Goal: Check status: Check status

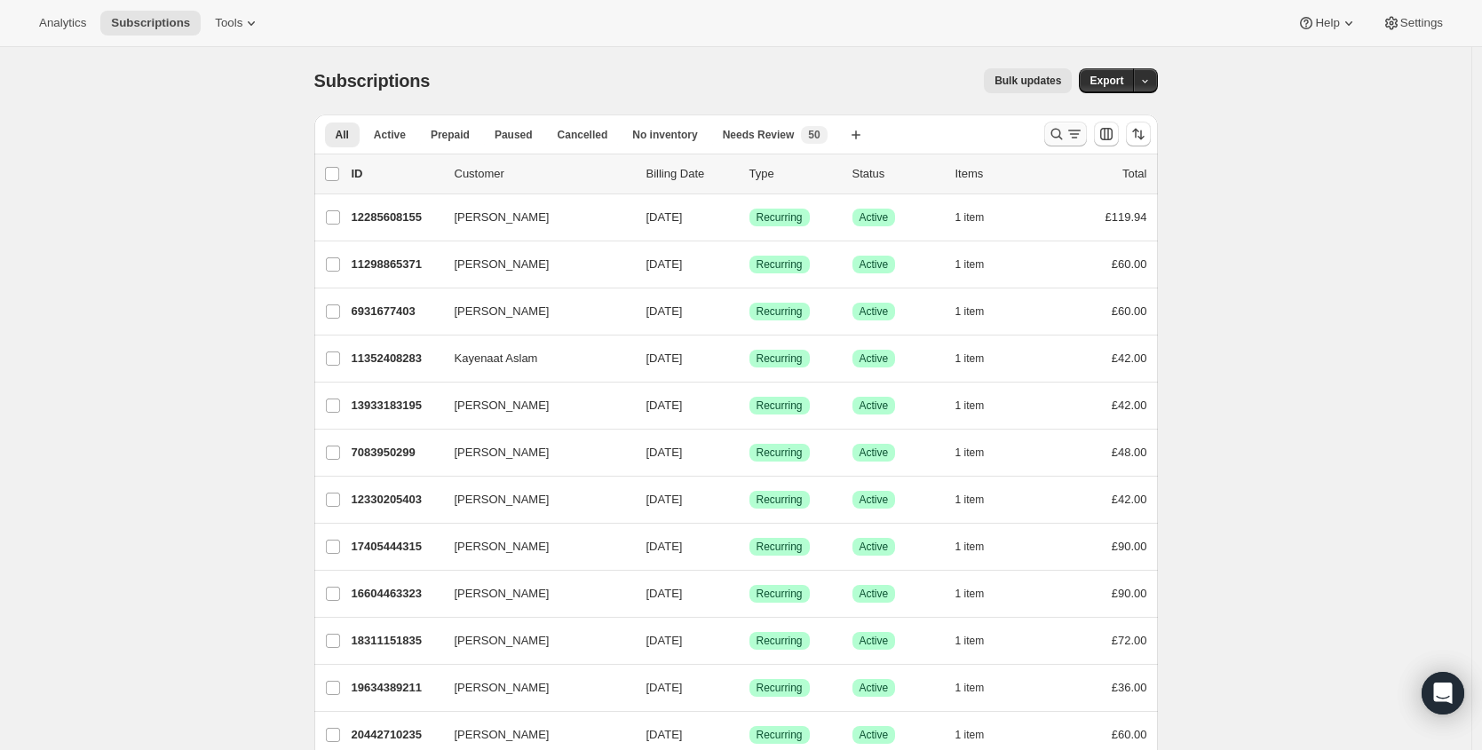
click at [1058, 138] on icon "Search and filter results" at bounding box center [1057, 134] width 18 height 18
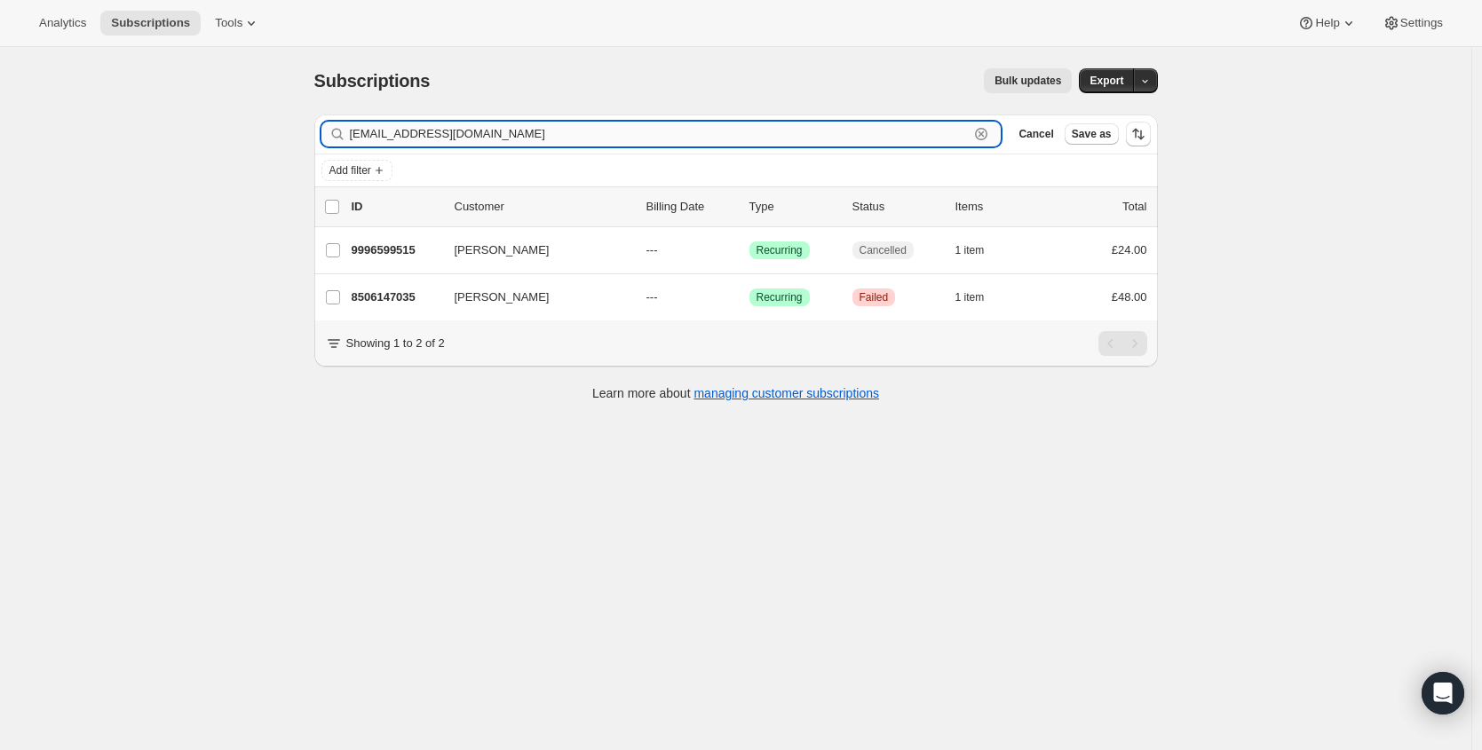
click at [594, 129] on input "[EMAIL_ADDRESS][DOMAIN_NAME]" at bounding box center [660, 134] width 620 height 25
paste input "[EMAIL_ADDRESS][DOMAIN_NAME]"
type input "[EMAIL_ADDRESS][DOMAIN_NAME]"
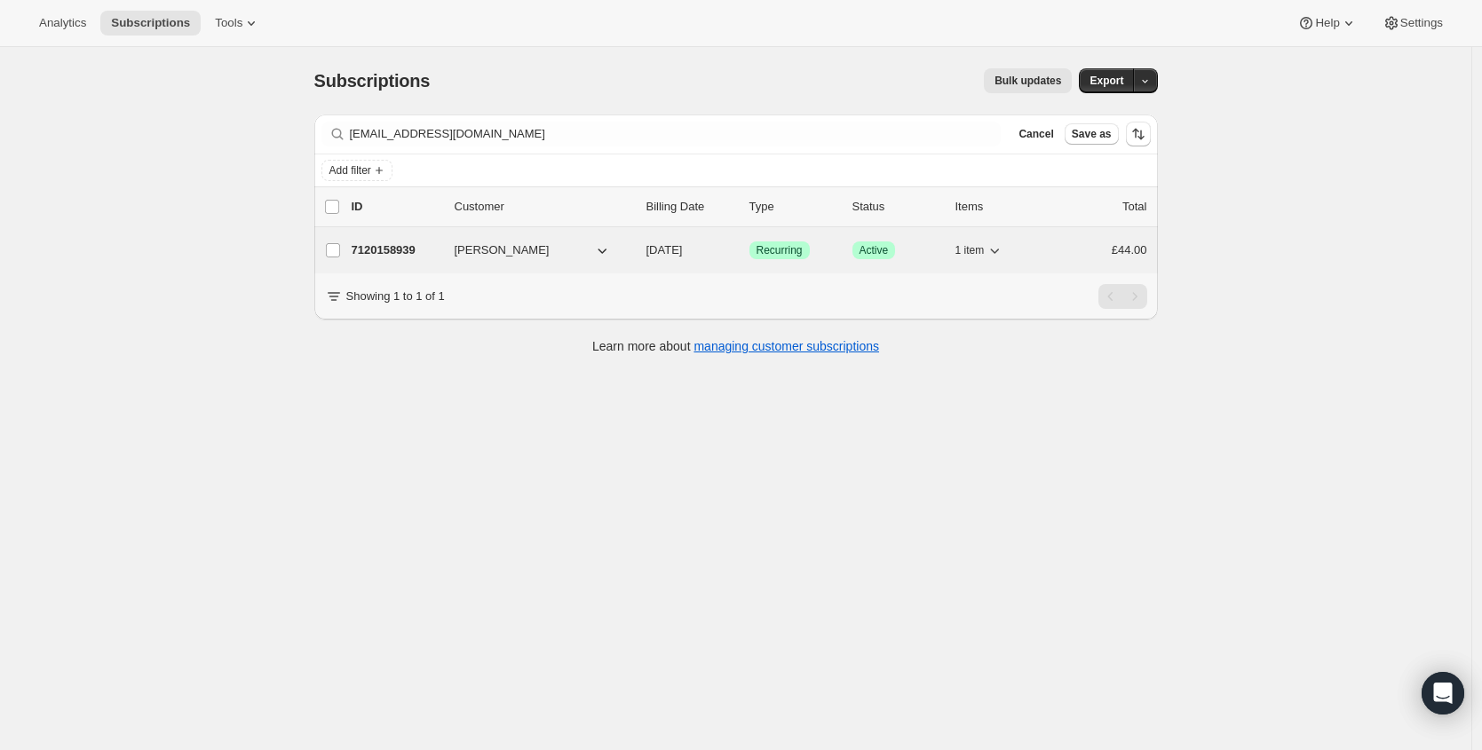
click at [385, 239] on div "7120158939 [PERSON_NAME] [DATE] Success Recurring Success Active 1 item £44.00" at bounding box center [749, 250] width 795 height 25
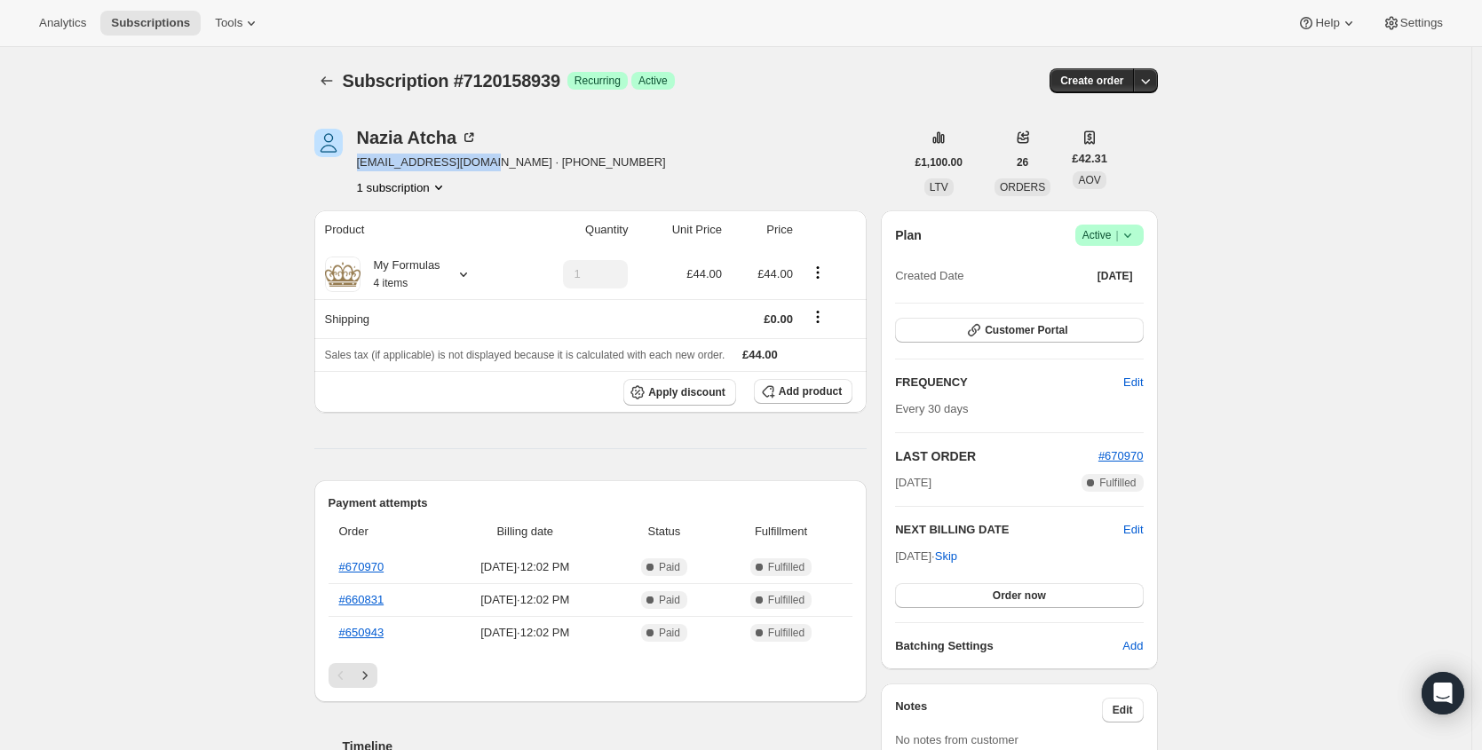
drag, startPoint x: 375, startPoint y: 162, endPoint x: 495, endPoint y: 164, distance: 120.7
click at [495, 164] on span "[EMAIL_ADDRESS][DOMAIN_NAME] · [PHONE_NUMBER]" at bounding box center [511, 163] width 309 height 18
copy span "[EMAIL_ADDRESS][DOMAIN_NAME]"
click at [380, 565] on link "#670970" at bounding box center [361, 566] width 45 height 13
